Goal: Complete application form: Complete application form

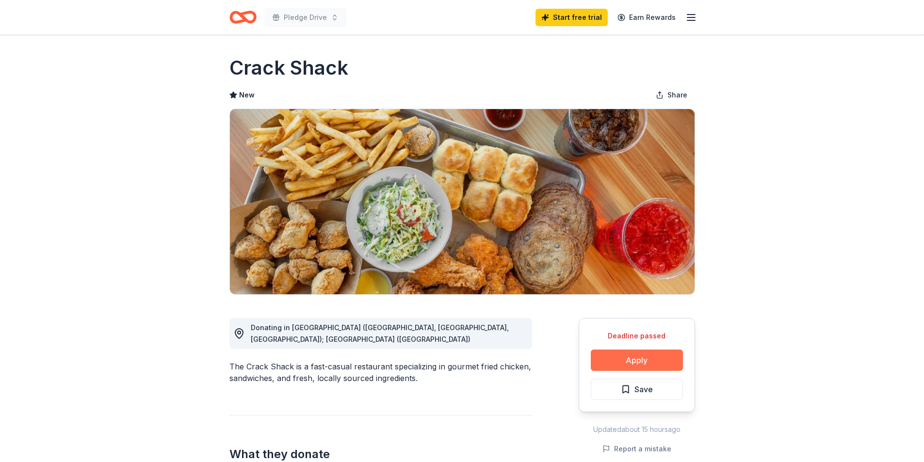
click at [642, 360] on button "Apply" at bounding box center [637, 360] width 92 height 21
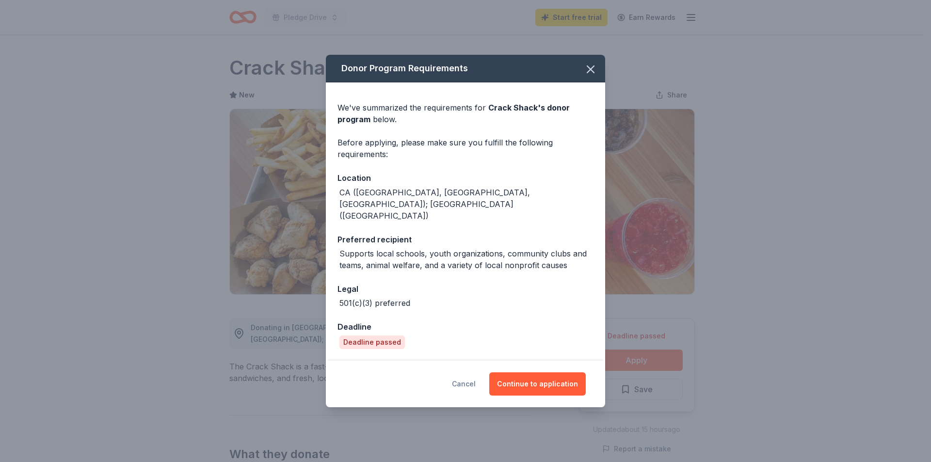
click at [472, 374] on button "Cancel" at bounding box center [464, 384] width 24 height 23
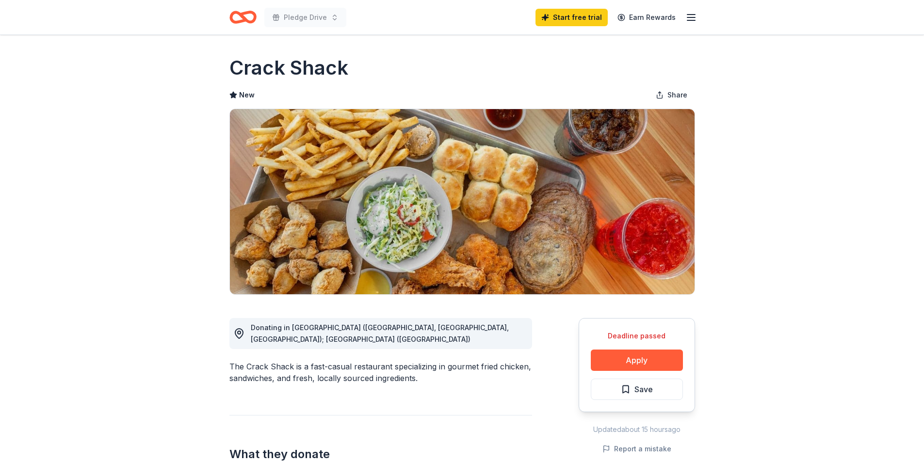
click at [695, 16] on icon "button" at bounding box center [691, 18] width 12 height 12
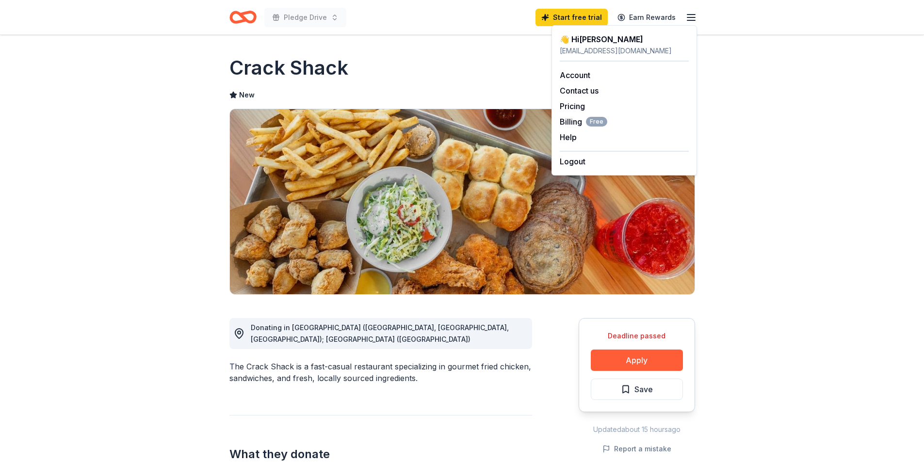
click at [486, 74] on div "Crack Shack" at bounding box center [462, 67] width 466 height 27
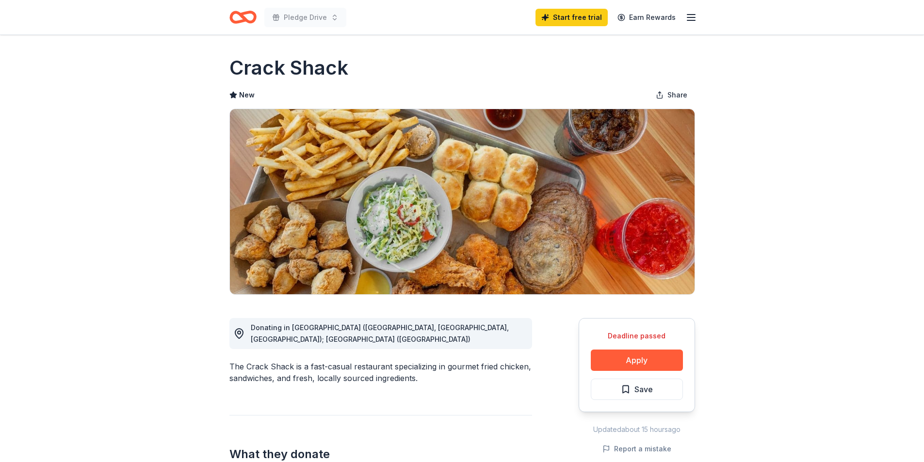
click at [241, 20] on icon "Home" at bounding box center [238, 17] width 15 height 10
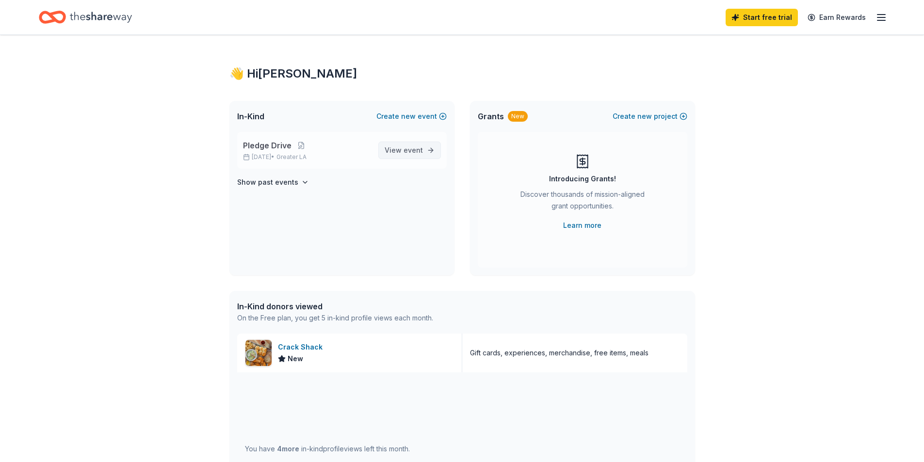
click at [406, 151] on span "event" at bounding box center [413, 150] width 19 height 8
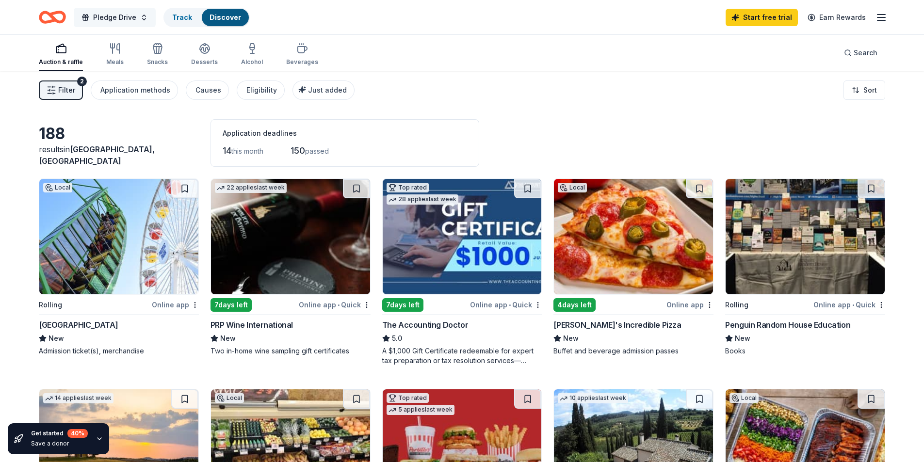
click at [114, 17] on span "Pledge Drive" at bounding box center [114, 18] width 43 height 12
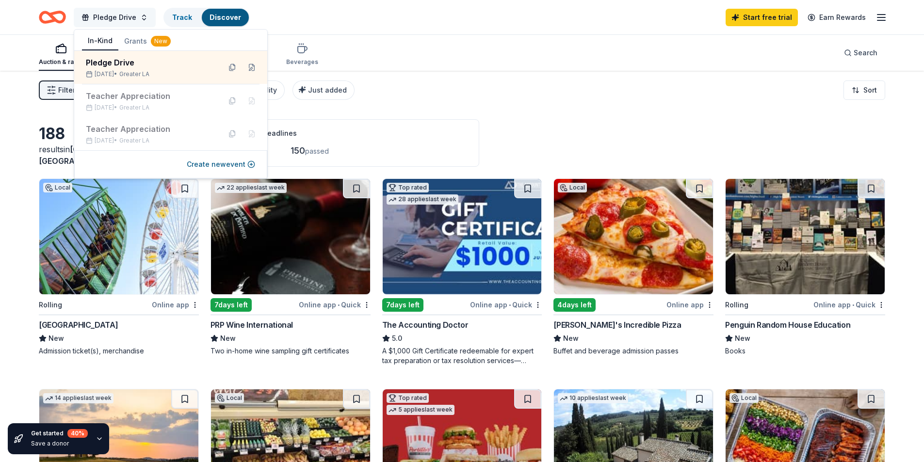
click at [114, 17] on span "Pledge Drive" at bounding box center [114, 18] width 43 height 12
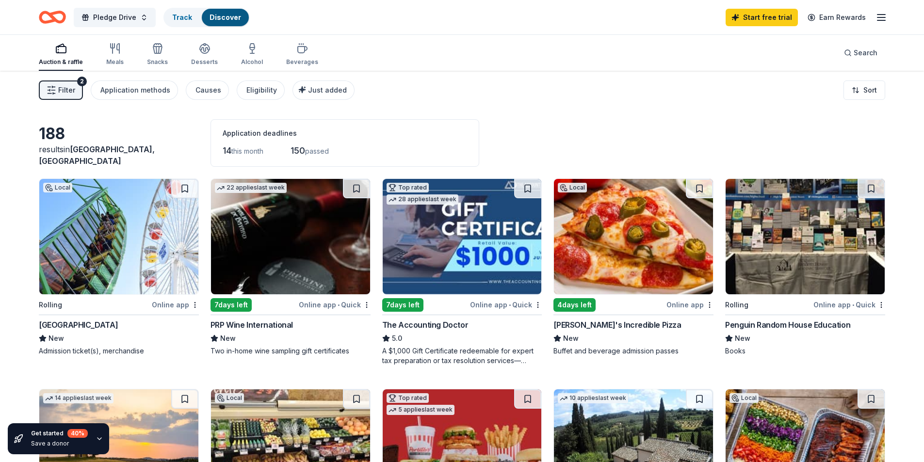
click at [882, 17] on line "button" at bounding box center [882, 17] width 8 height 0
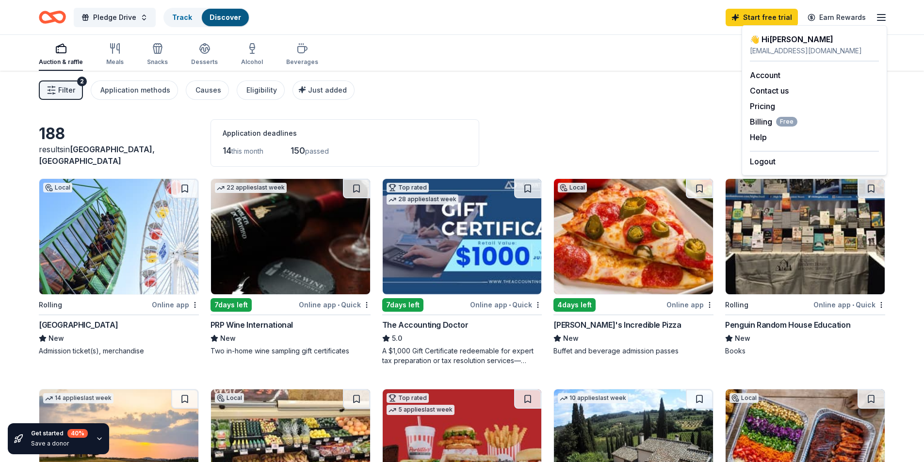
click at [559, 47] on div "Auction & raffle Meals Snacks Desserts Alcohol Beverages Search" at bounding box center [462, 53] width 847 height 36
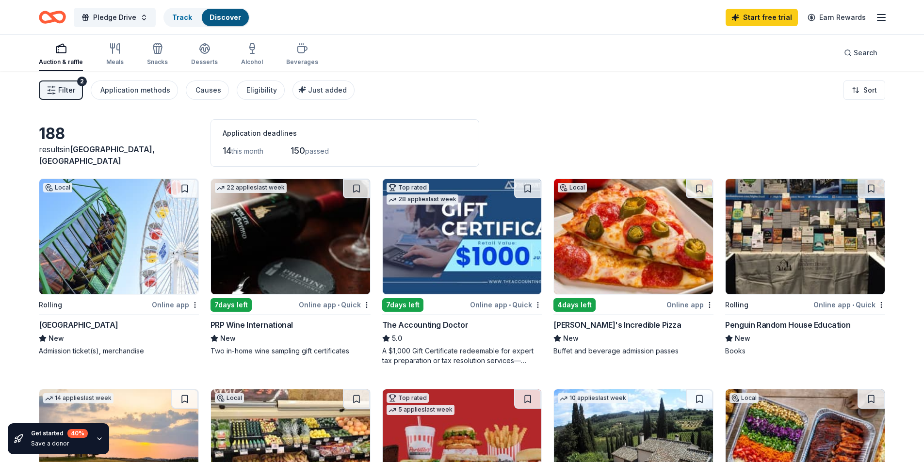
click at [249, 327] on div "PRP Wine International" at bounding box center [252, 325] width 82 height 12
click at [817, 328] on div "Penguin Random House Education" at bounding box center [787, 325] width 125 height 12
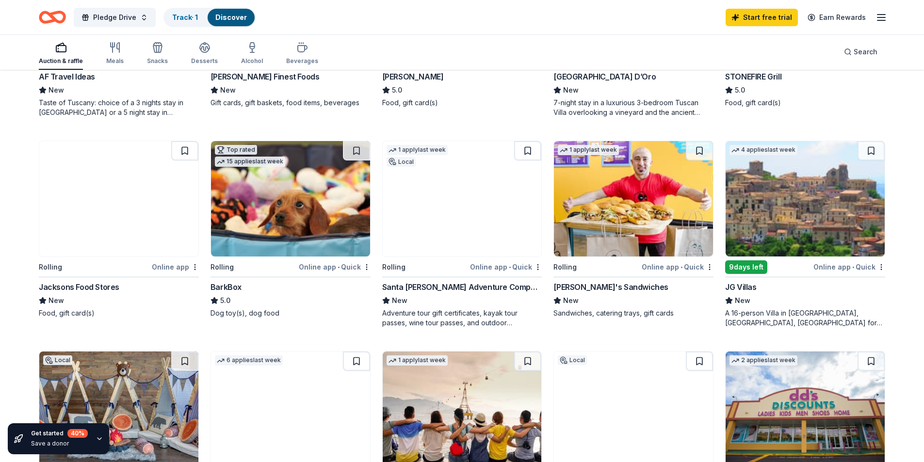
scroll to position [437, 0]
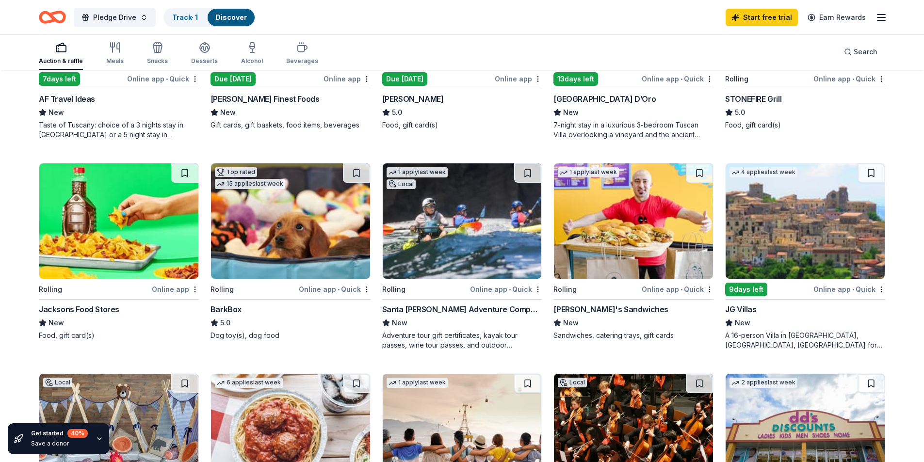
click at [70, 307] on div "Jacksons Food Stores" at bounding box center [79, 310] width 81 height 12
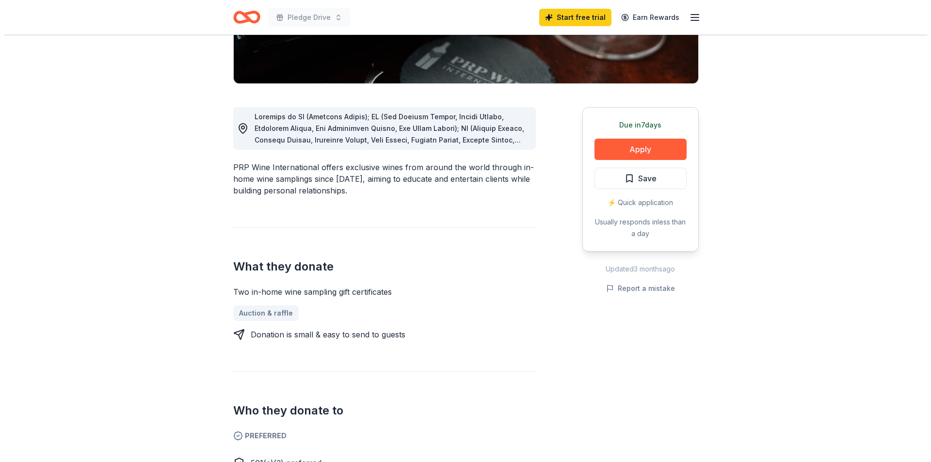
scroll to position [194, 0]
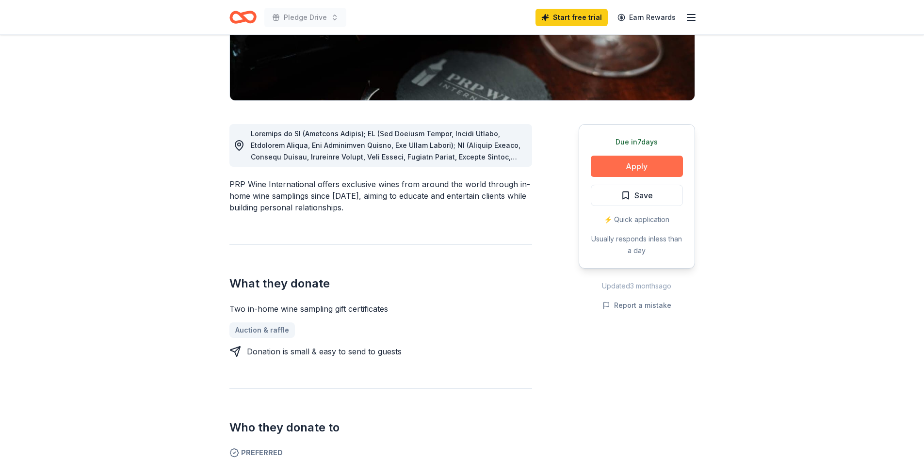
click at [635, 169] on button "Apply" at bounding box center [637, 166] width 92 height 21
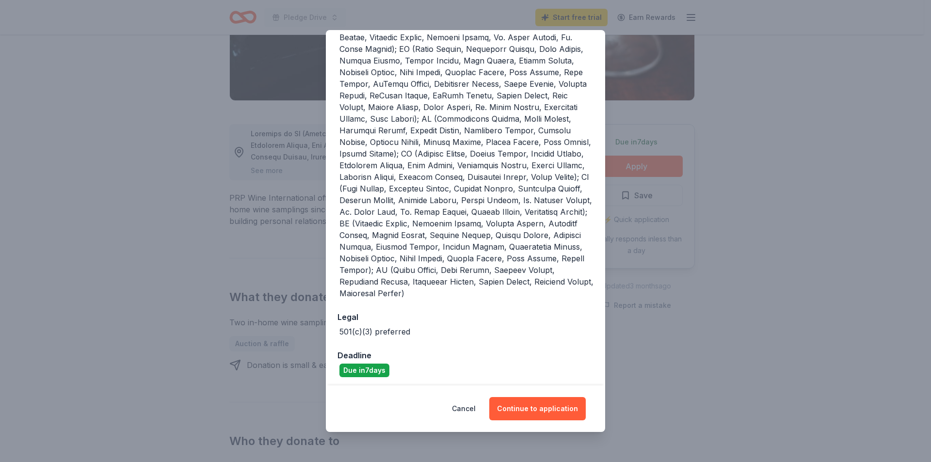
scroll to position [215, 0]
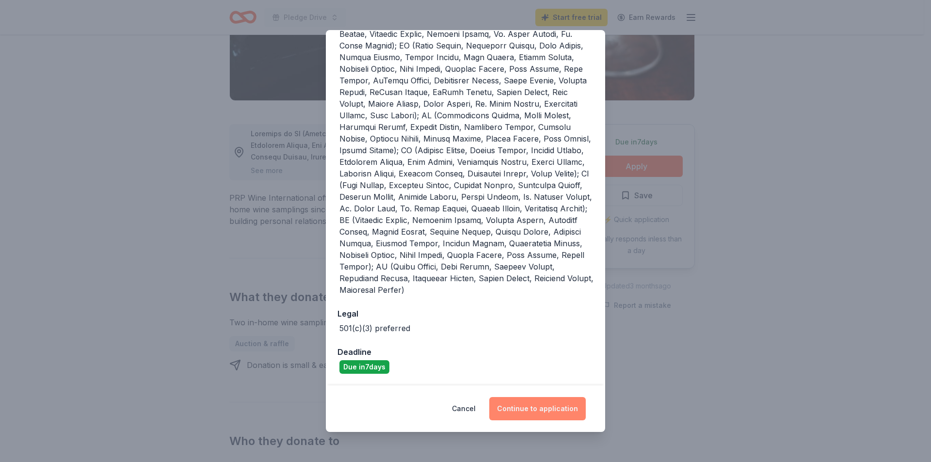
click at [542, 408] on button "Continue to application" at bounding box center [537, 408] width 97 height 23
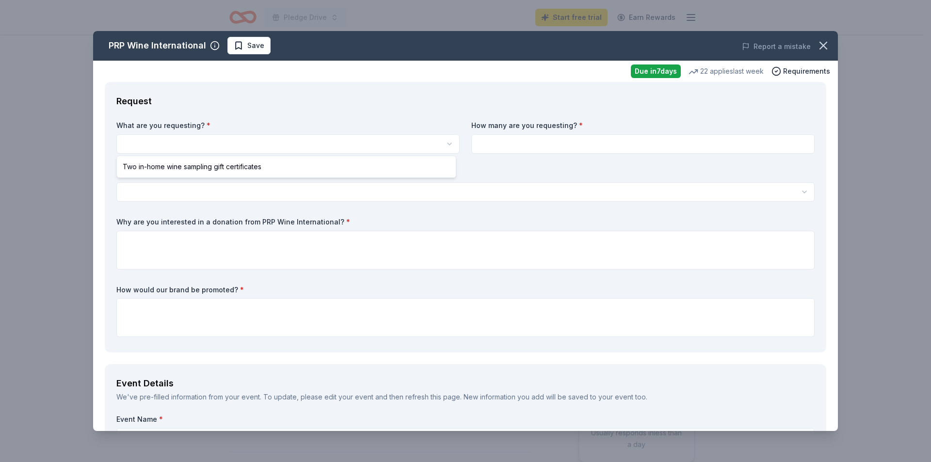
click at [150, 142] on html "Pledge Drive Start free trial Earn Rewards Due in 7 days Share PRP Wine Interna…" at bounding box center [465, 231] width 931 height 462
select select "Two in-home wine sampling gift certificates"
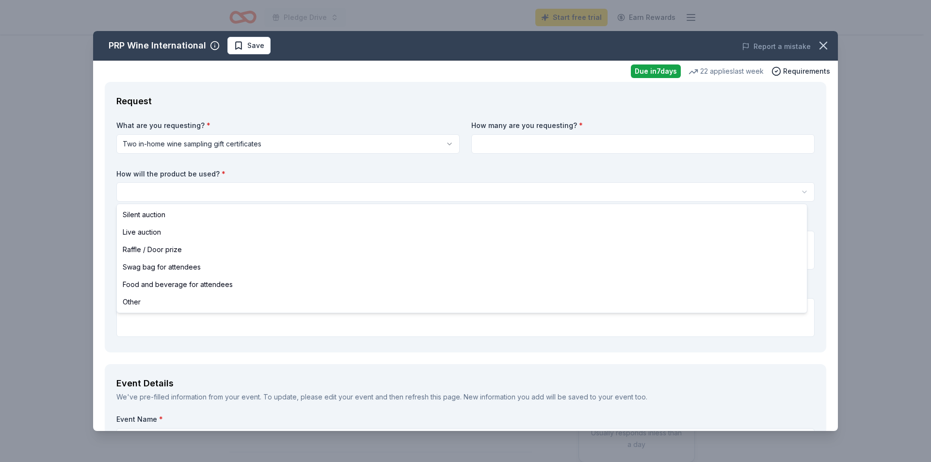
click at [140, 191] on html "Pledge Drive Start free trial Earn Rewards Due in 7 days Share PRP Wine Interna…" at bounding box center [465, 231] width 931 height 462
select select "raffleDoorPrize"
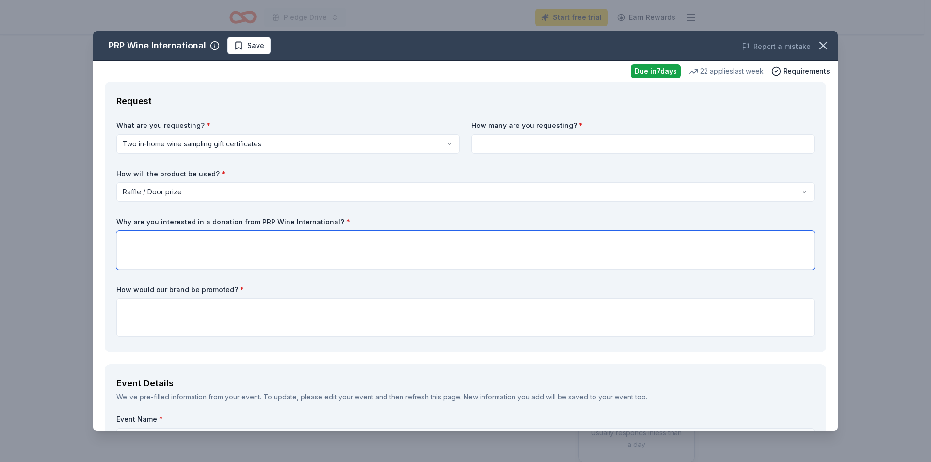
click at [138, 245] on textarea at bounding box center [465, 250] width 699 height 39
type textarea "It would be a great Teacher Raffle gift"
click at [165, 315] on textarea at bounding box center [465, 317] width 699 height 39
click at [153, 315] on textarea "Promi" at bounding box center [465, 317] width 699 height 39
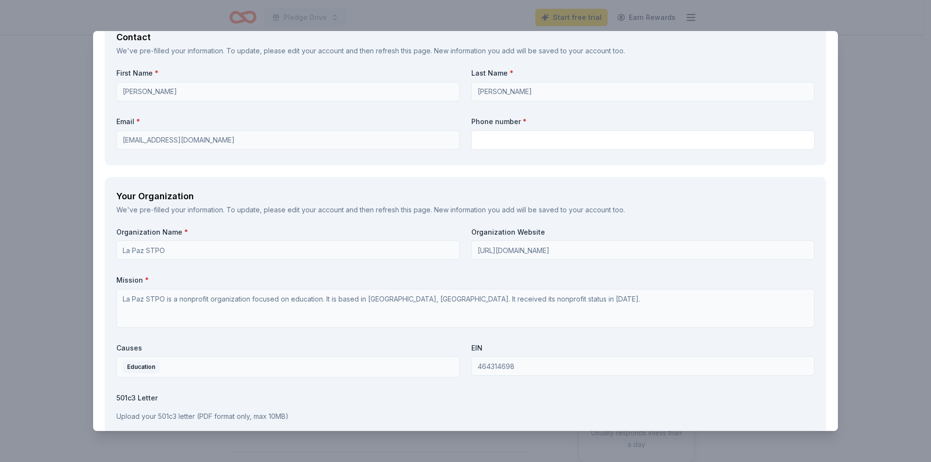
scroll to position [679, 0]
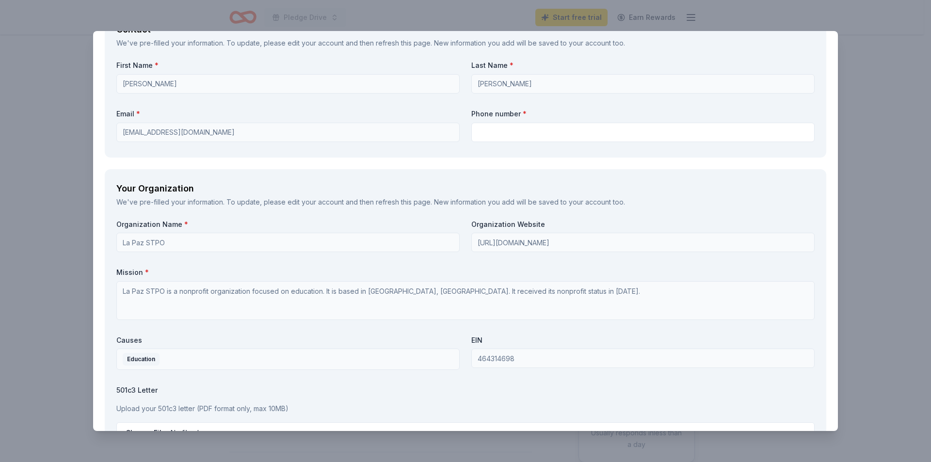
type textarea "Promotion to teachers and we can post to social media."
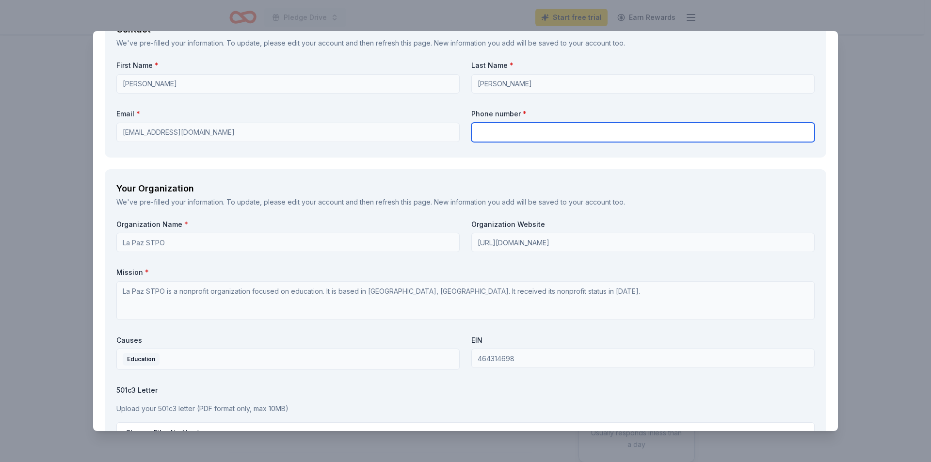
click at [489, 130] on input "text" at bounding box center [643, 132] width 343 height 19
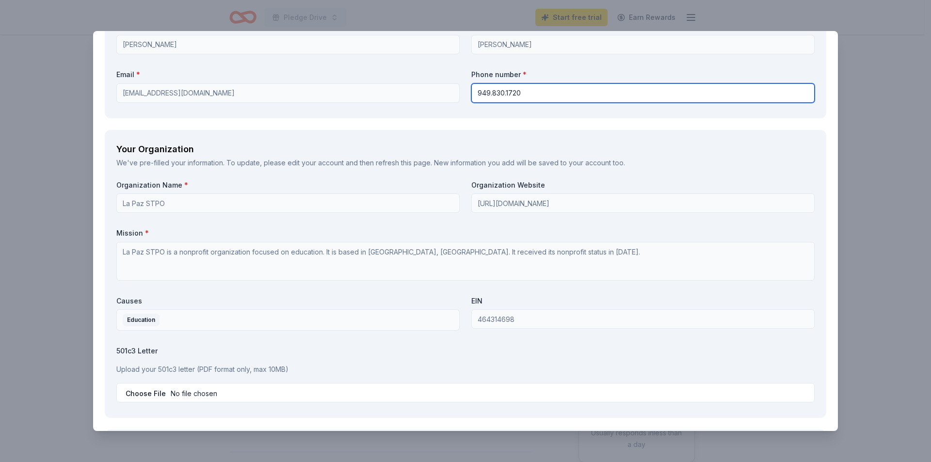
scroll to position [922, 0]
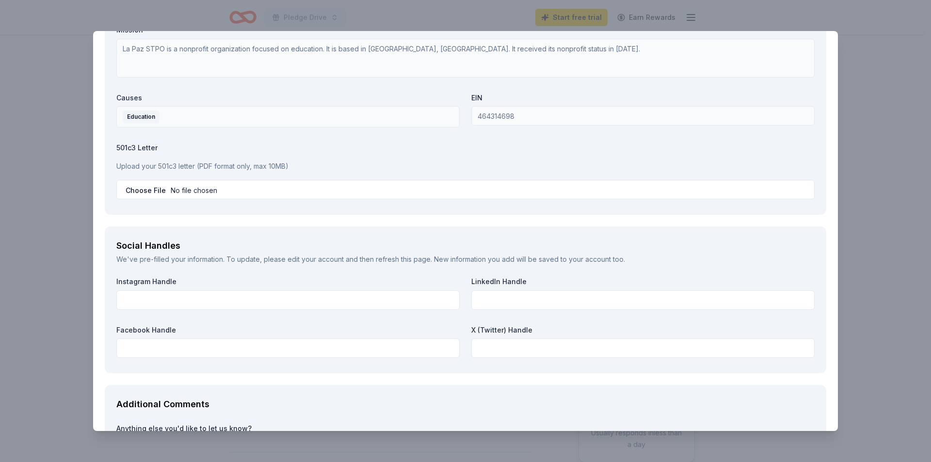
type input "949.830.1720"
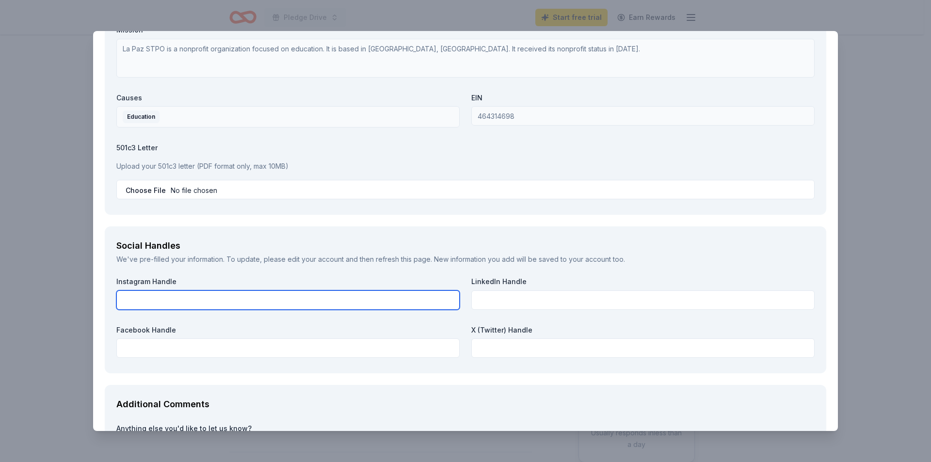
click at [161, 303] on input "text" at bounding box center [287, 300] width 343 height 19
type input "Lapazstpo"
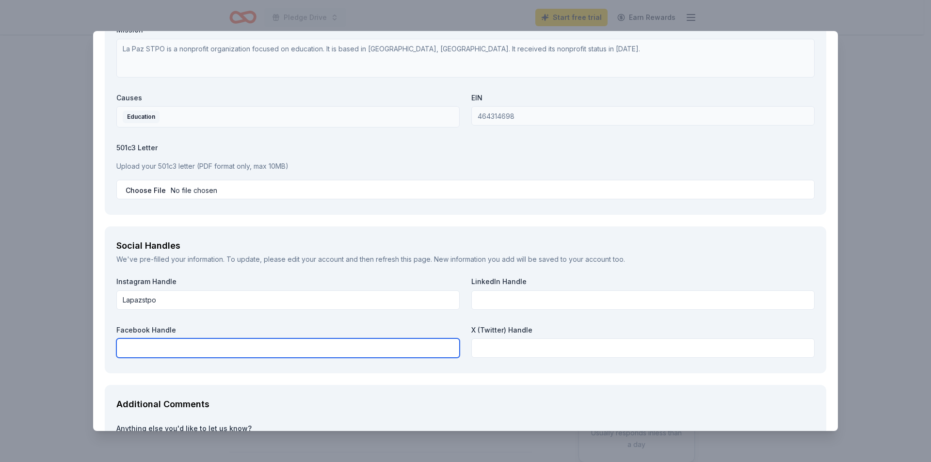
click at [160, 352] on input "text" at bounding box center [287, 348] width 343 height 19
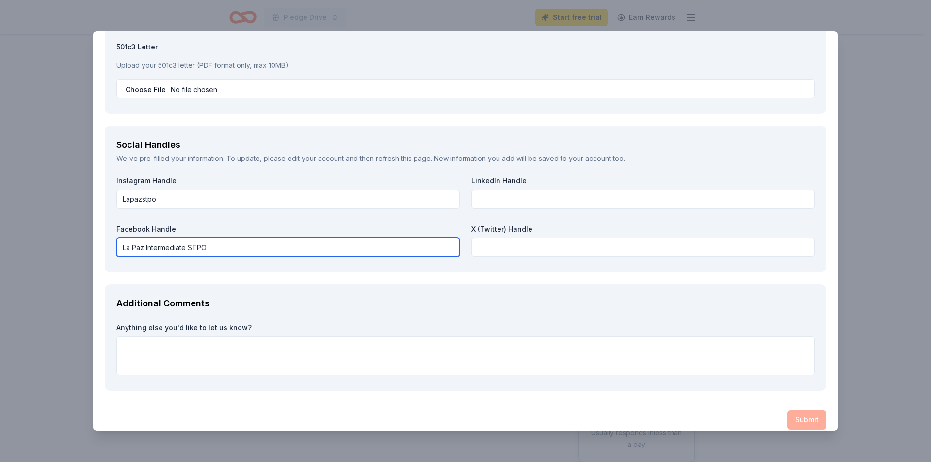
scroll to position [1033, 0]
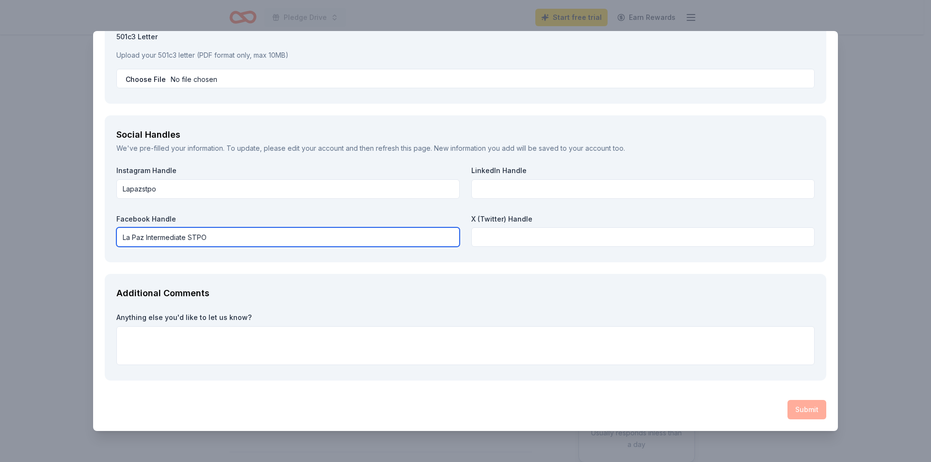
type input "La Paz Intermediate STPO"
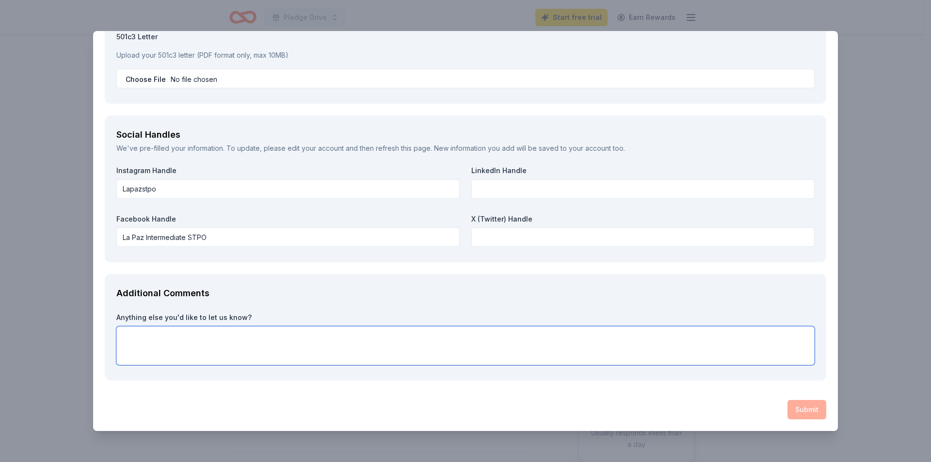
click at [138, 348] on textarea at bounding box center [465, 345] width 699 height 39
drag, startPoint x: 186, startPoint y: 337, endPoint x: 200, endPoint y: 337, distance: 14.1
click at [200, 337] on textarea "We appreciate your time" at bounding box center [465, 345] width 699 height 39
click at [209, 337] on textarea "We appreciate your time" at bounding box center [465, 345] width 699 height 39
drag, startPoint x: 197, startPoint y: 337, endPoint x: 83, endPoint y: 334, distance: 114.5
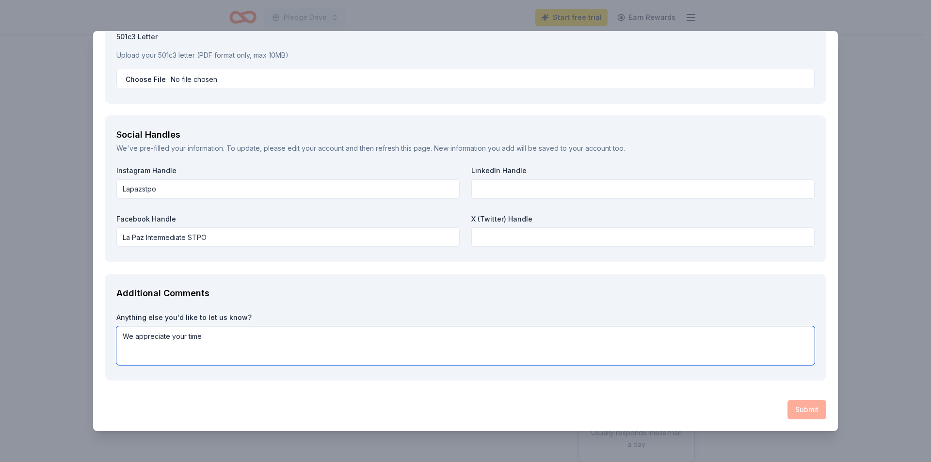
click at [83, 334] on div "PRP Wine International Save Report a mistake Due in 7 days 22 applies last week…" at bounding box center [465, 231] width 931 height 462
type textarea "Thank you for considering"
click at [608, 404] on div "Submit" at bounding box center [466, 409] width 722 height 19
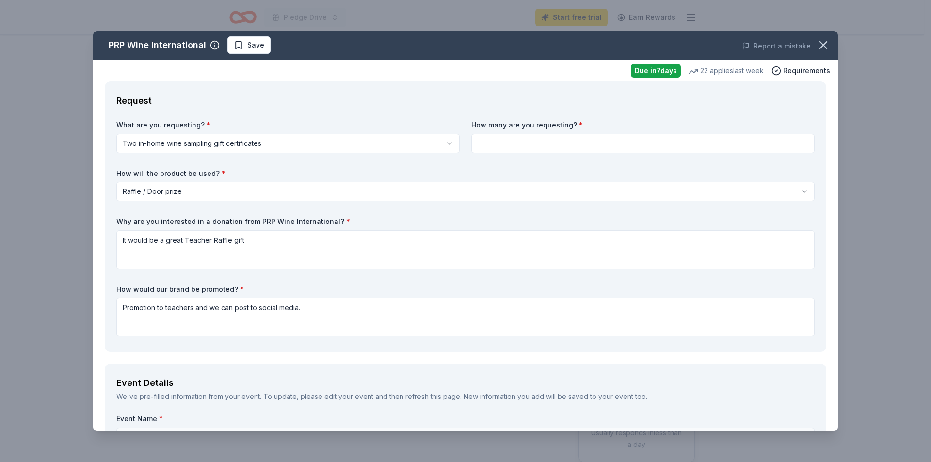
scroll to position [0, 0]
click at [493, 144] on input at bounding box center [643, 143] width 343 height 19
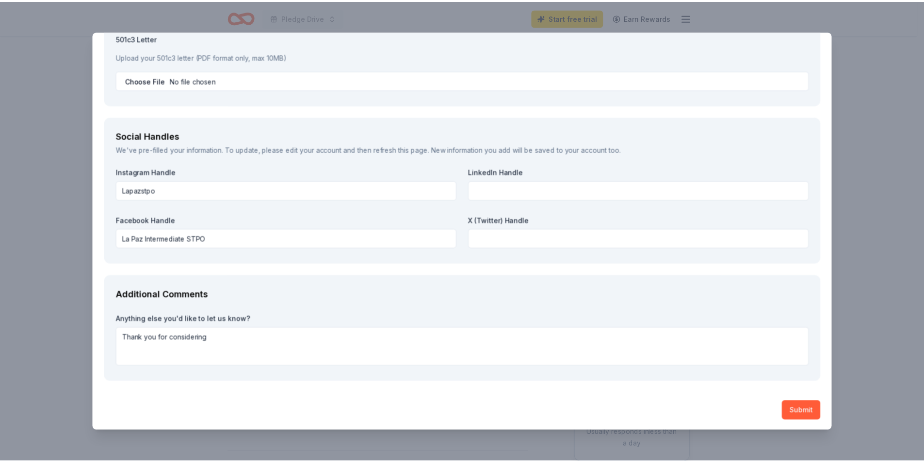
scroll to position [1033, 0]
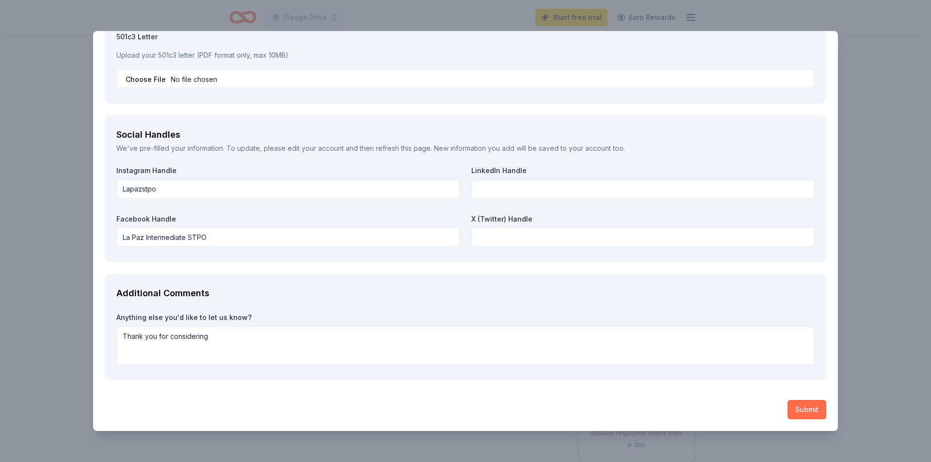
type input "1"
click at [792, 407] on button "Submit" at bounding box center [807, 409] width 39 height 19
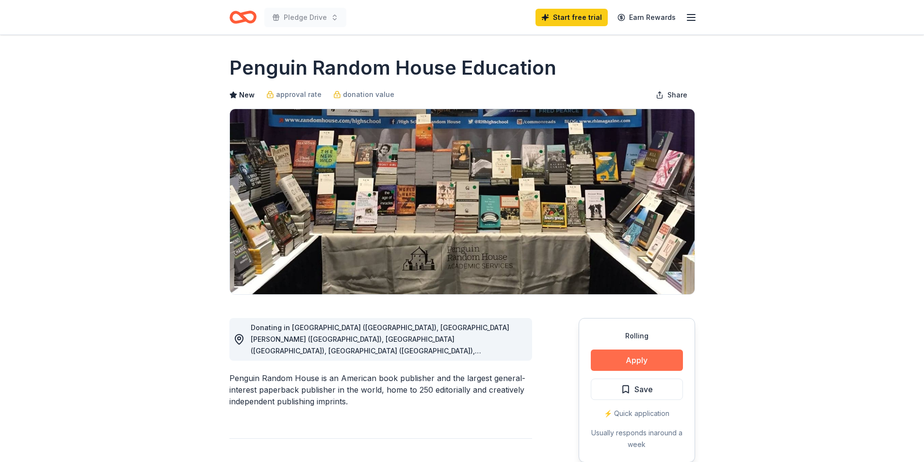
click at [614, 363] on button "Apply" at bounding box center [637, 360] width 92 height 21
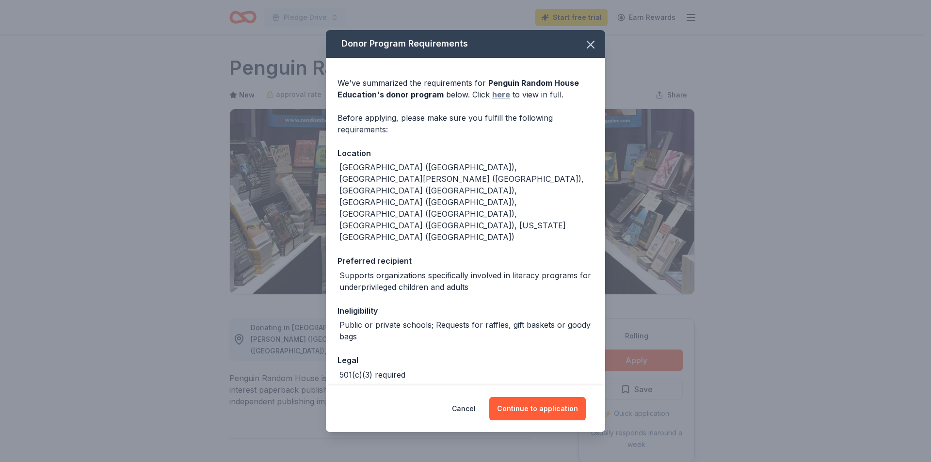
click at [500, 100] on link "here" at bounding box center [501, 95] width 18 height 12
click at [591, 47] on icon "button" at bounding box center [591, 45] width 14 height 14
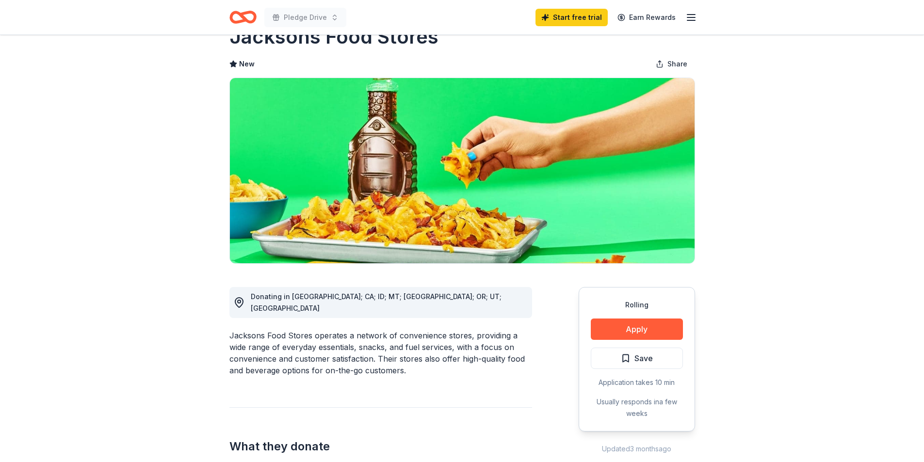
scroll to position [49, 0]
